Goal: Transaction & Acquisition: Purchase product/service

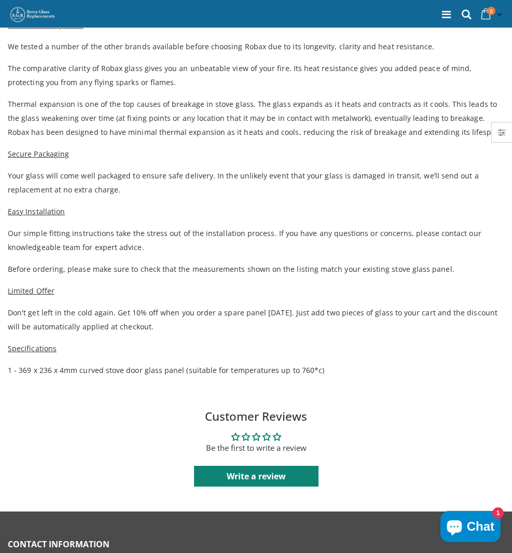
scroll to position [52, 0]
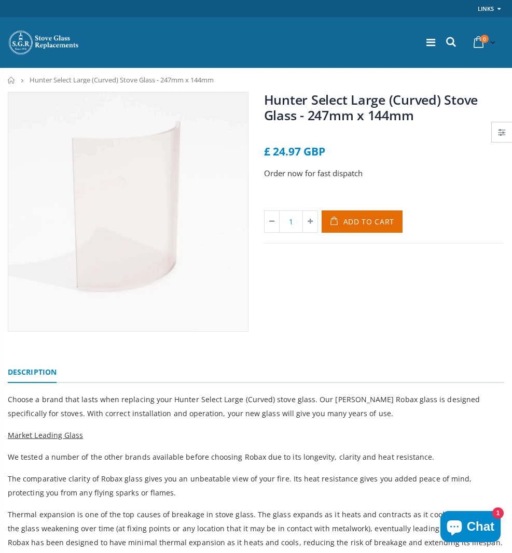
click at [0, 0] on span "Stove Glass" at bounding box center [0, 0] width 0 height 0
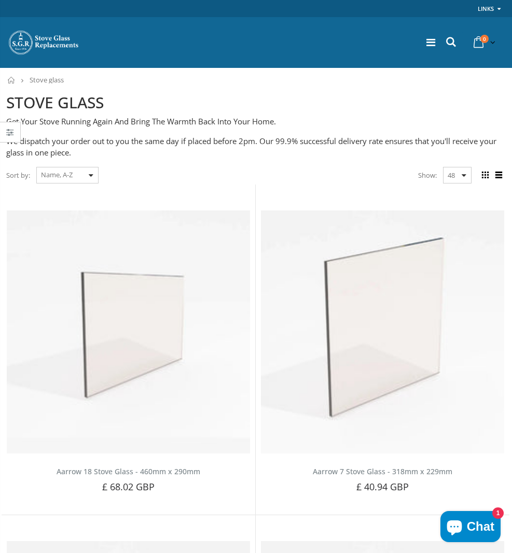
click at [0, 0] on input "text" at bounding box center [0, 0] width 0 height 0
type input "curved 230 x 200"
click at [0, 0] on button "Search" at bounding box center [0, 0] width 0 height 0
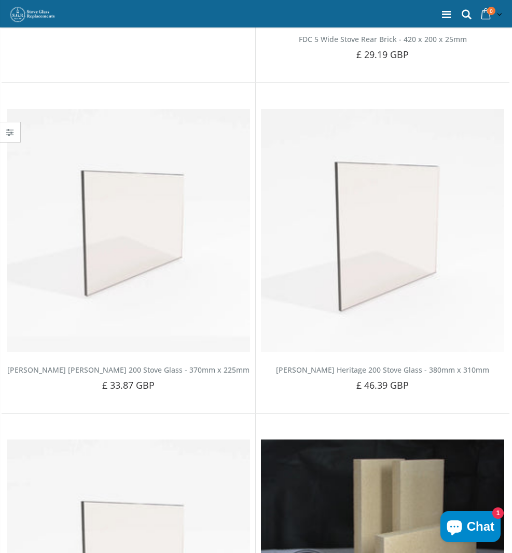
scroll to position [770, 0]
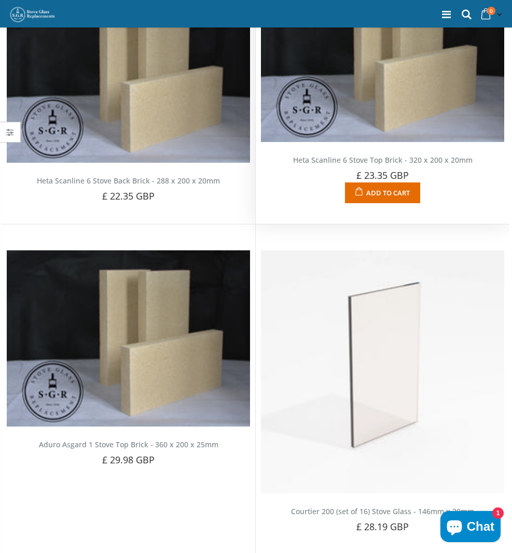
scroll to position [674, 0]
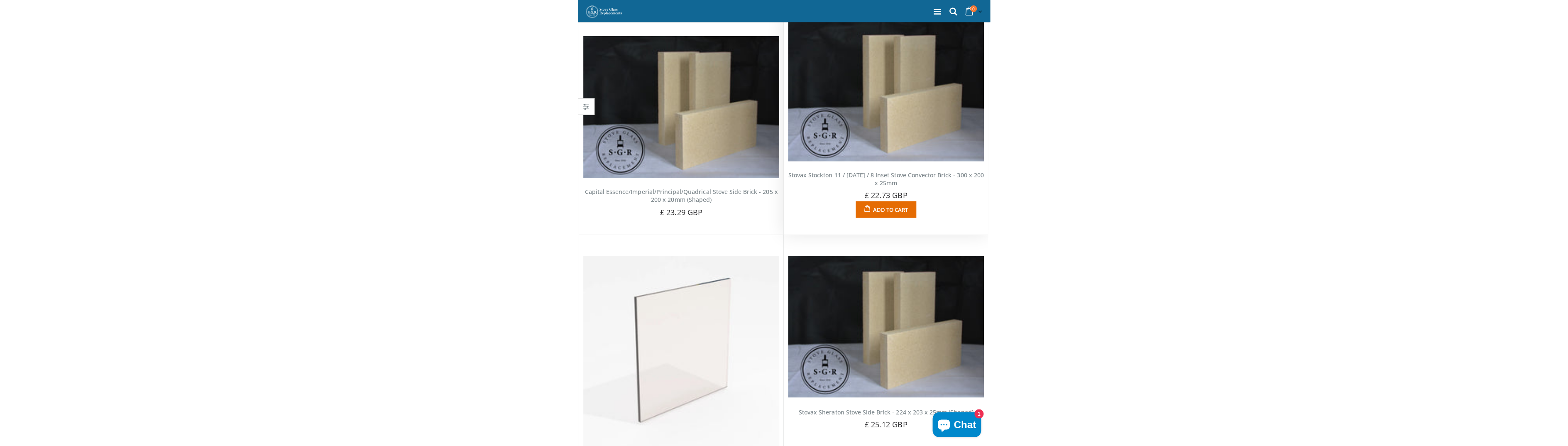
scroll to position [332, 0]
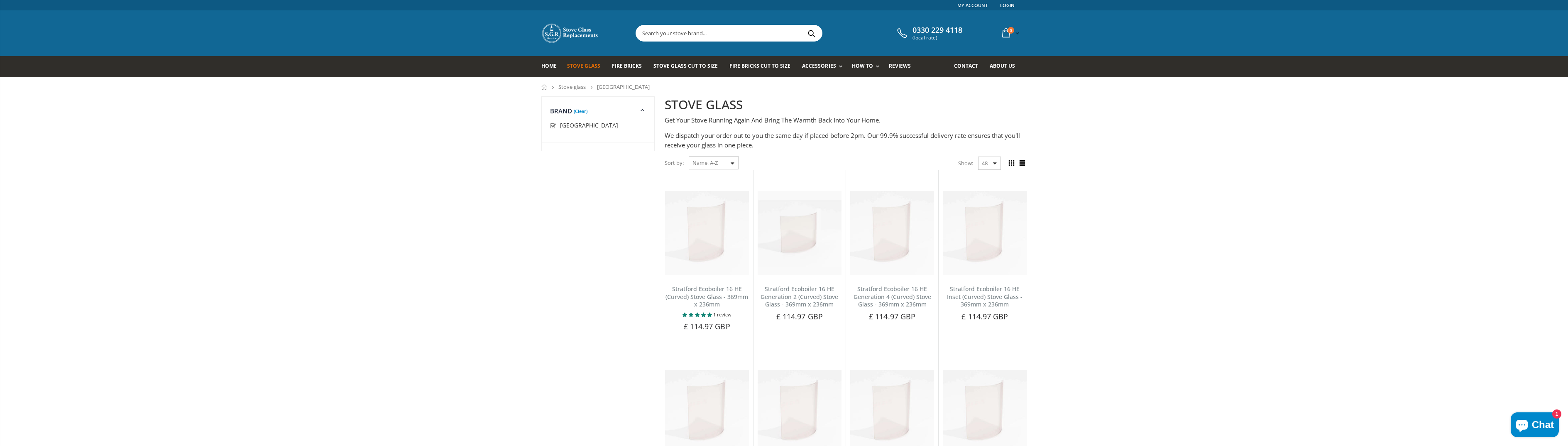
click at [409, 28] on input "text" at bounding box center [775, 34] width 279 height 16
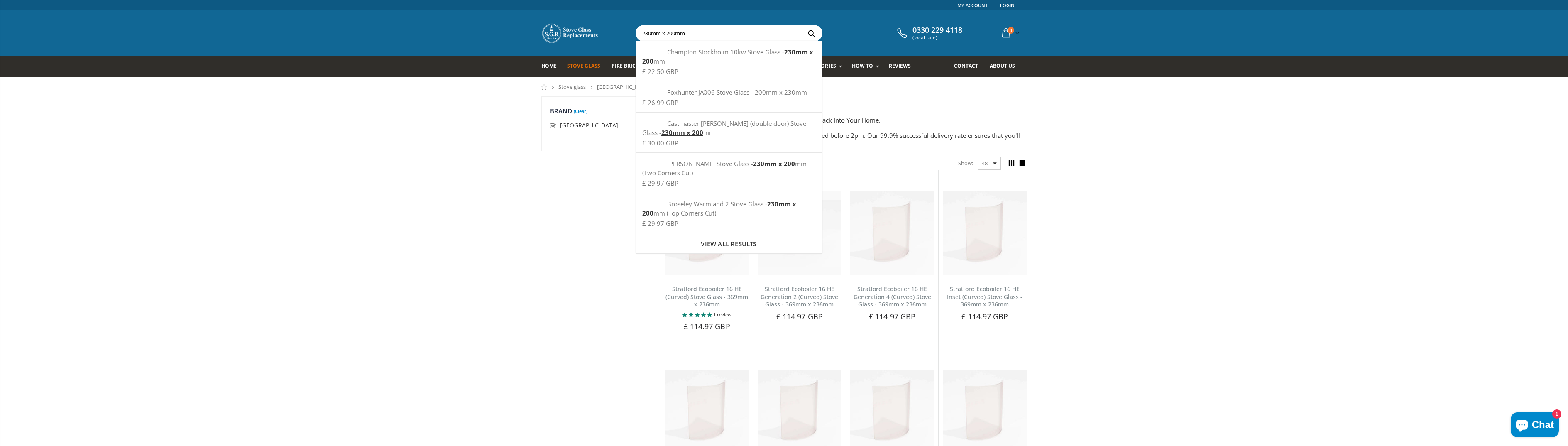
type input "230mm x 200mm"
click at [409, 26] on button "Search" at bounding box center [811, 34] width 18 height 16
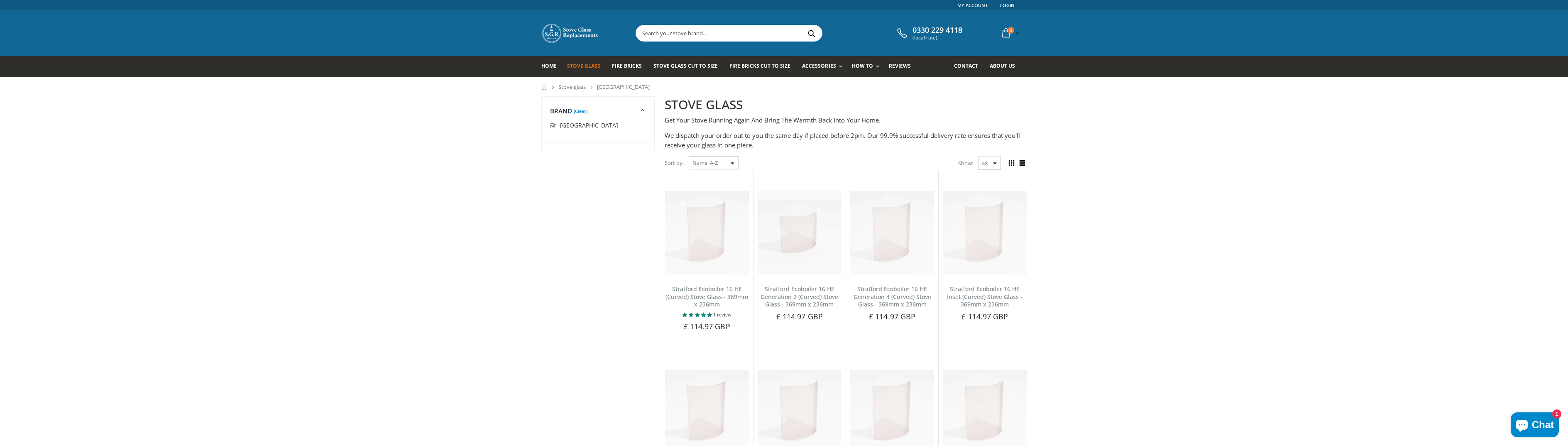
click at [581, 112] on link "(Clear)" at bounding box center [580, 110] width 14 height 2
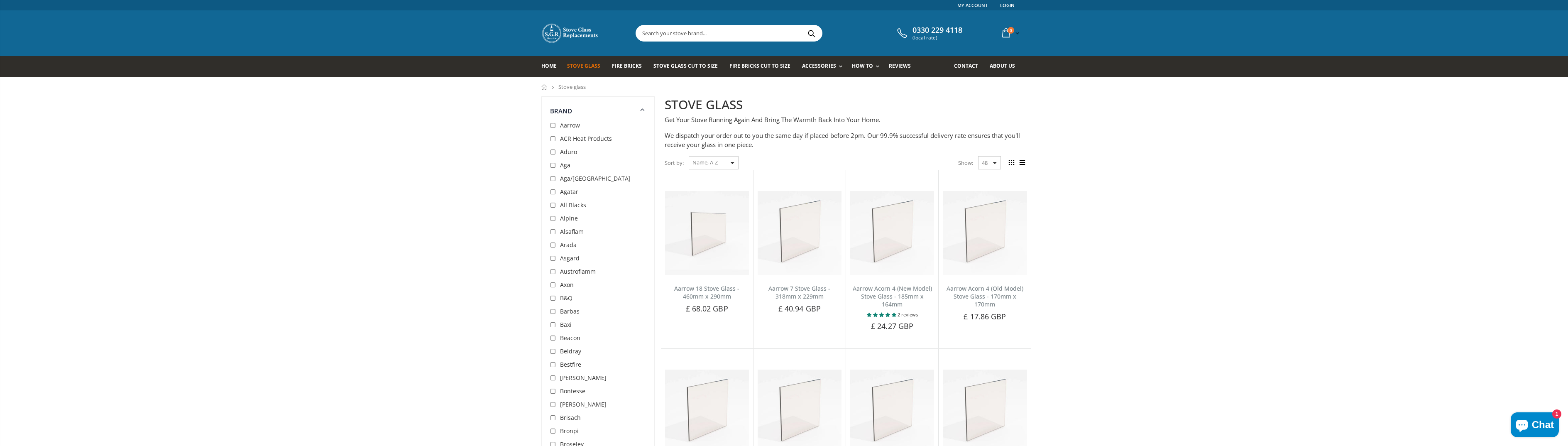
click at [729, 37] on input "text" at bounding box center [775, 34] width 279 height 16
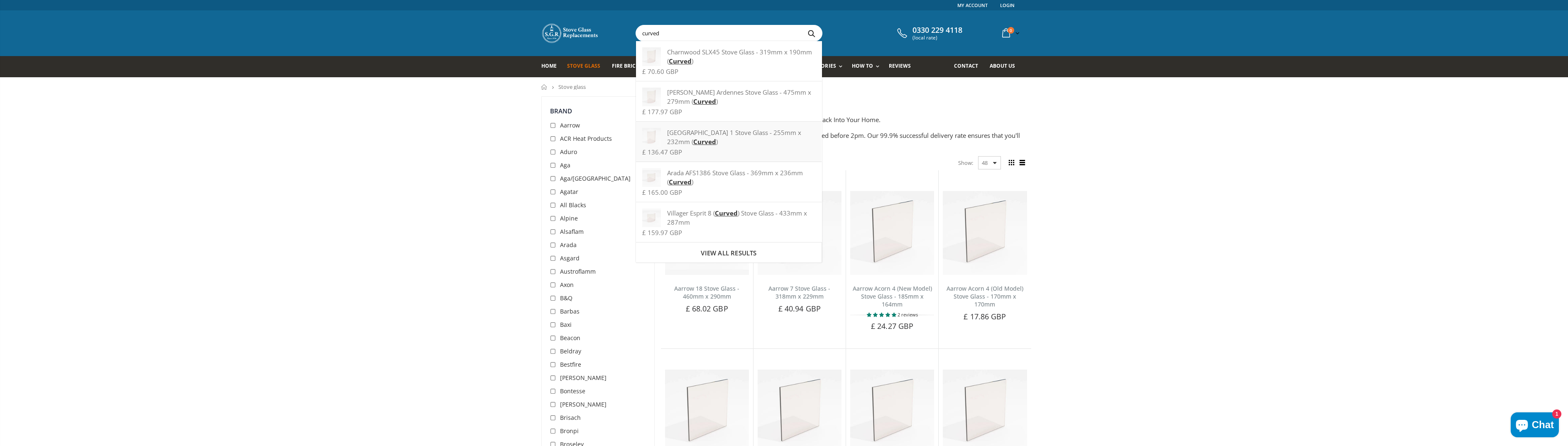
type input "curved"
click at [725, 134] on div "Charnwood Cove 1 Stove Glass - 255mm x 232mm ( Curved )" at bounding box center [729, 137] width 173 height 18
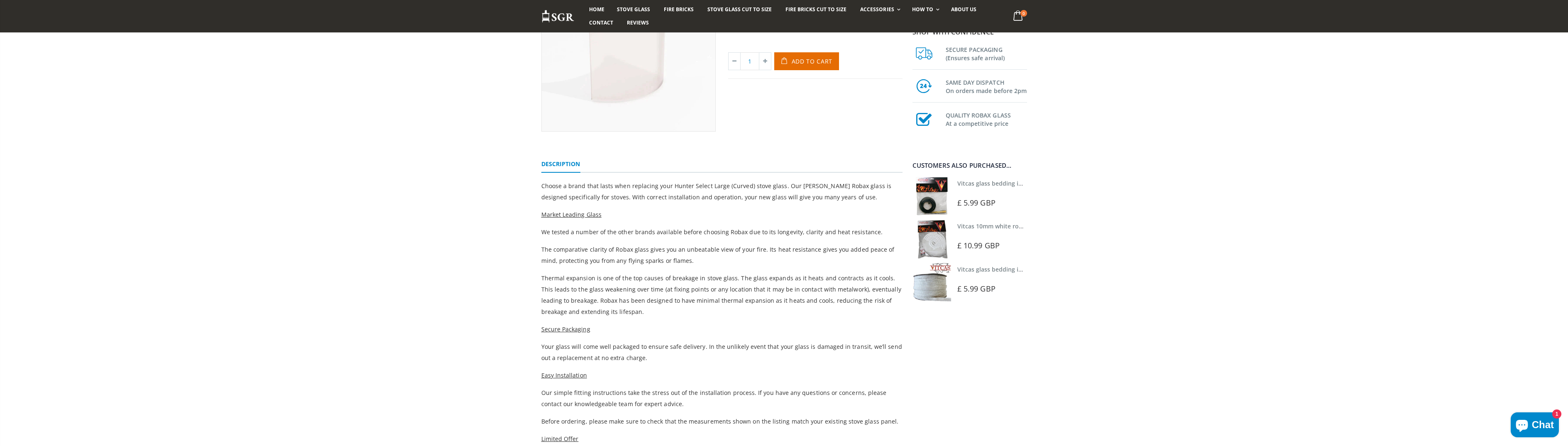
scroll to position [42, 0]
